Goal: Task Accomplishment & Management: Manage account settings

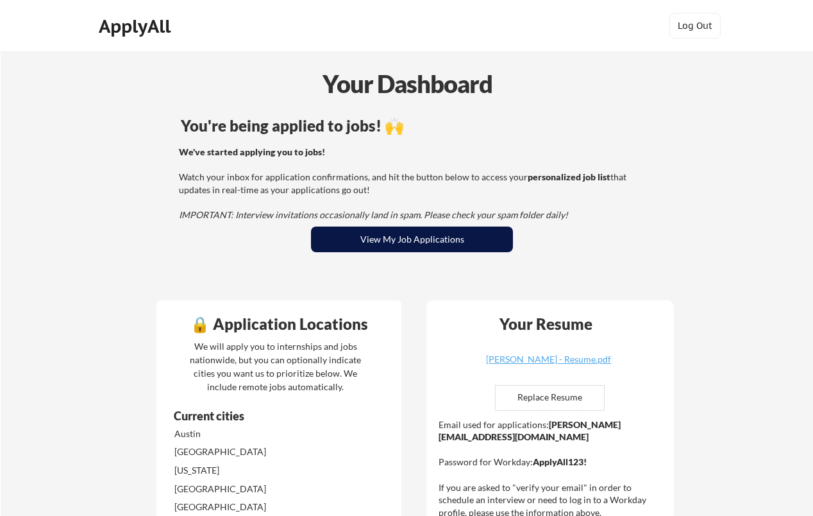
click at [424, 237] on button "View My Job Applications" at bounding box center [412, 239] width 202 height 26
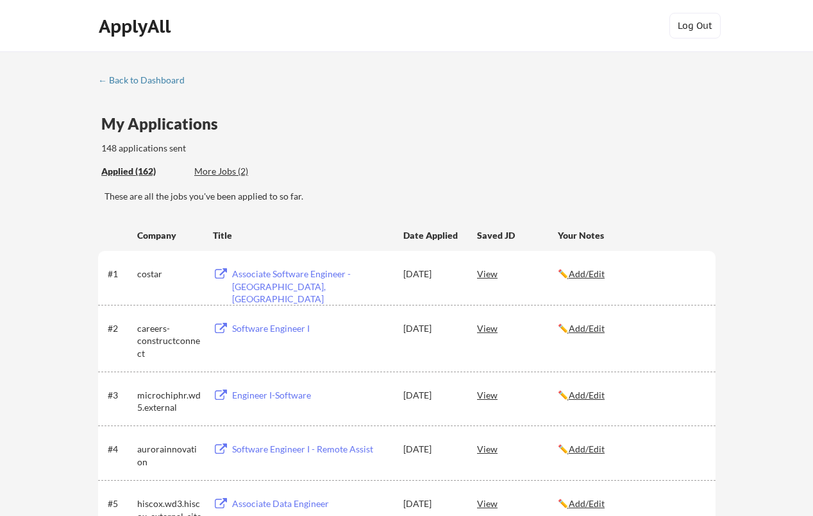
click at [237, 174] on div "More Jobs (2)" at bounding box center [241, 171] width 94 height 13
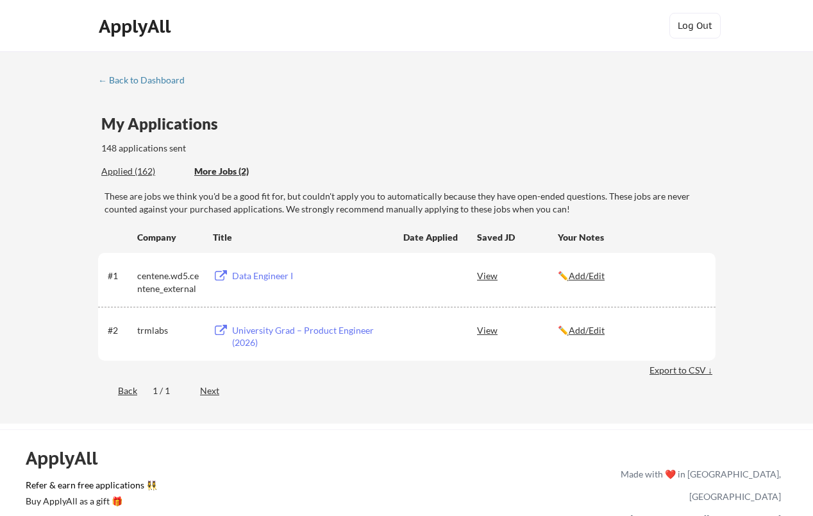
click at [149, 172] on div "Applied (162)" at bounding box center [142, 171] width 83 height 13
